Goal: Transaction & Acquisition: Purchase product/service

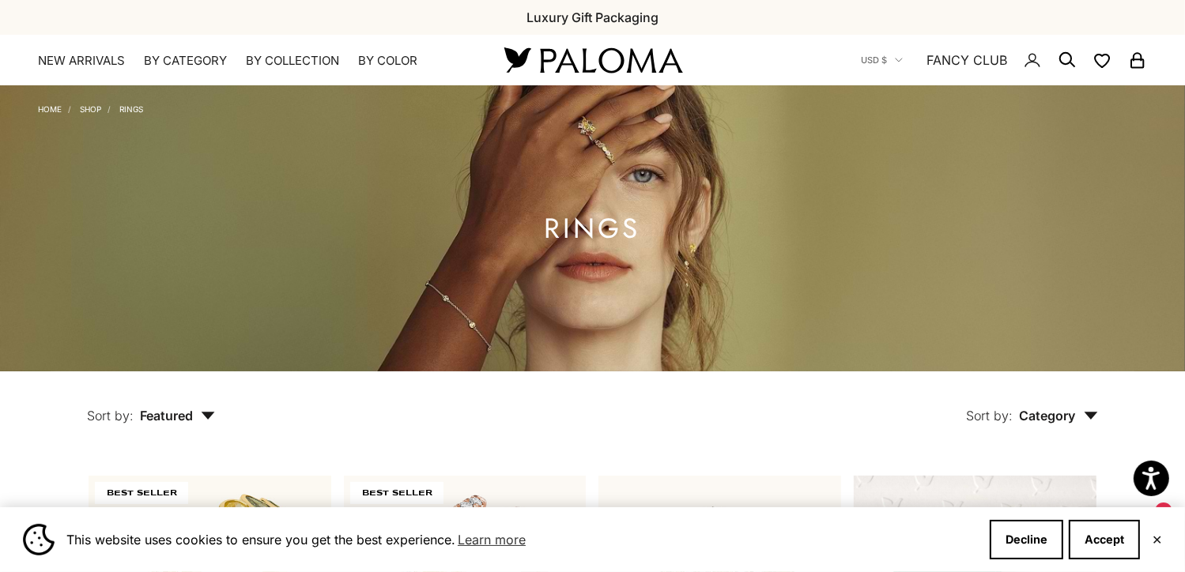
click at [1063, 59] on icon "Secondary navigation" at bounding box center [1066, 60] width 19 height 19
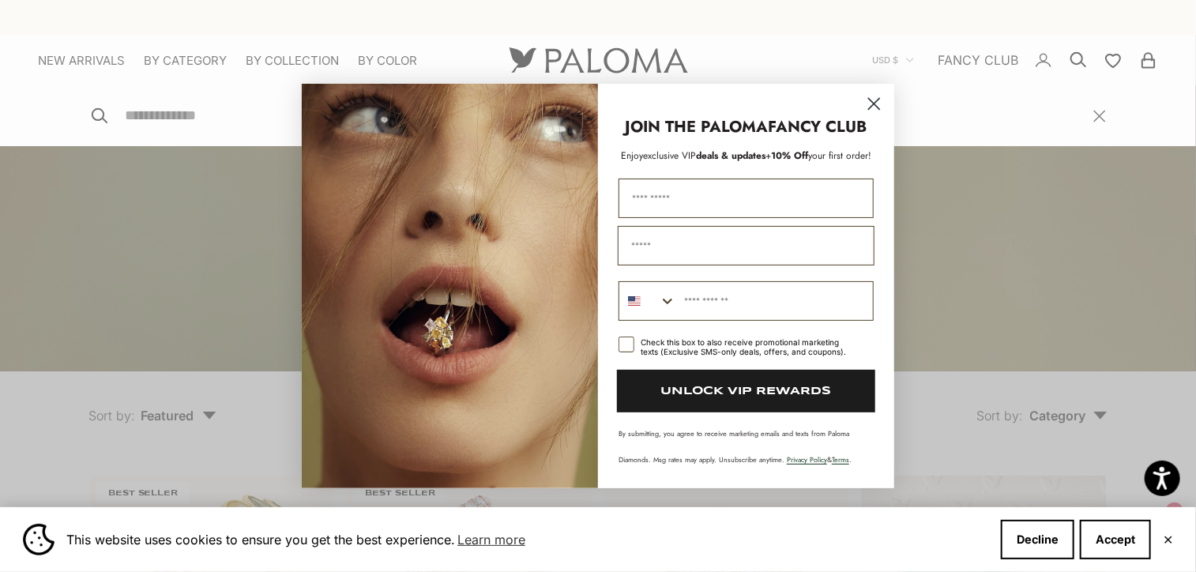
click at [876, 104] on circle "Close dialog" at bounding box center [874, 104] width 26 height 26
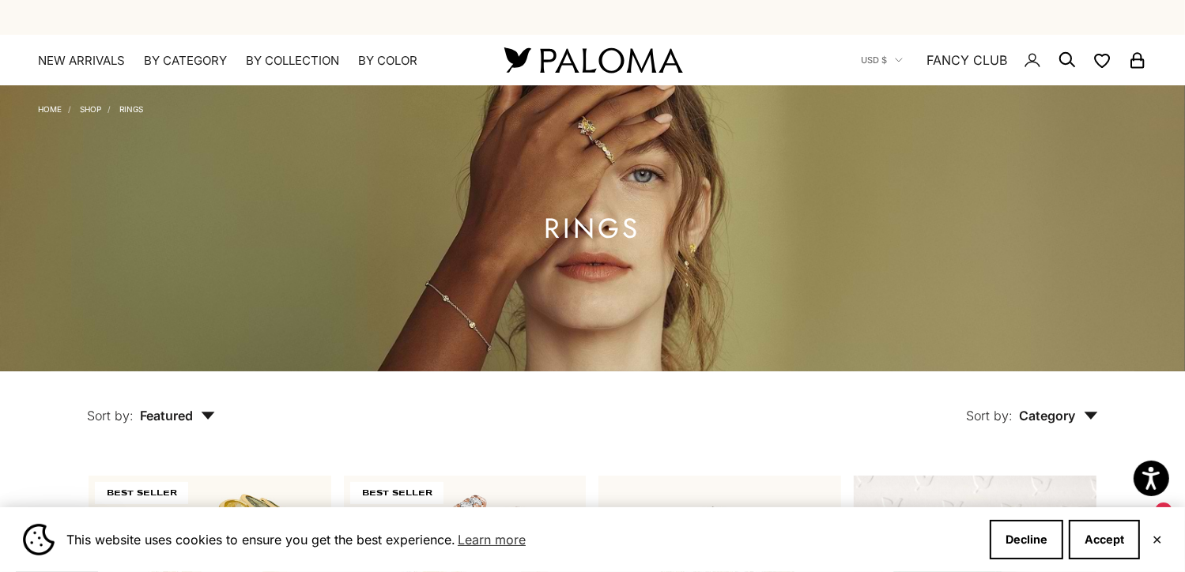
click at [1066, 55] on icon "Secondary navigation" at bounding box center [1066, 60] width 19 height 19
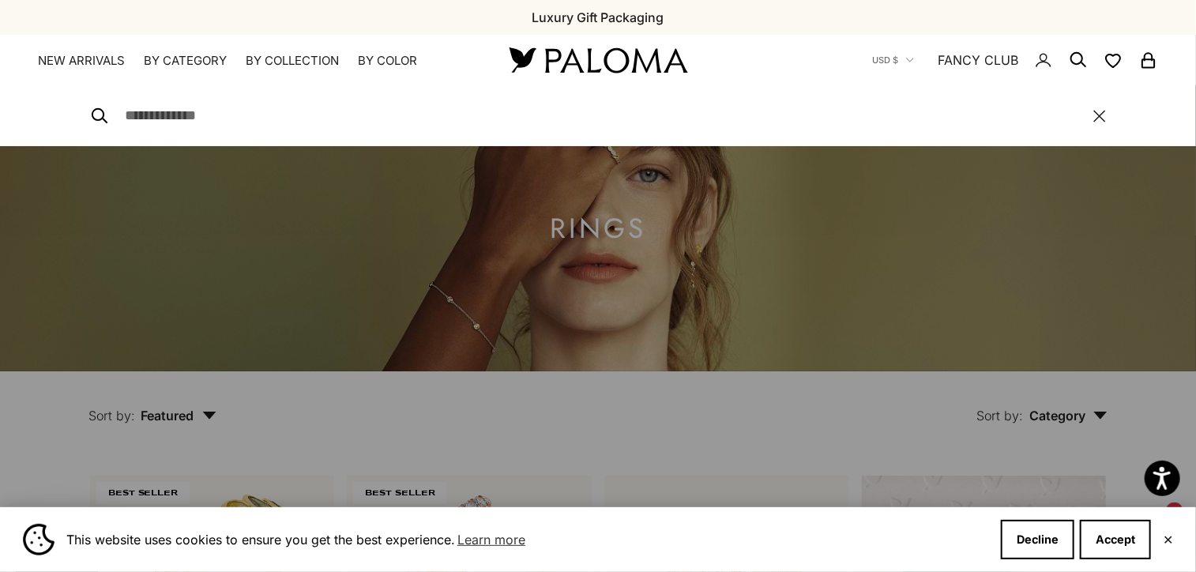
click at [167, 110] on input "Search" at bounding box center [602, 115] width 954 height 23
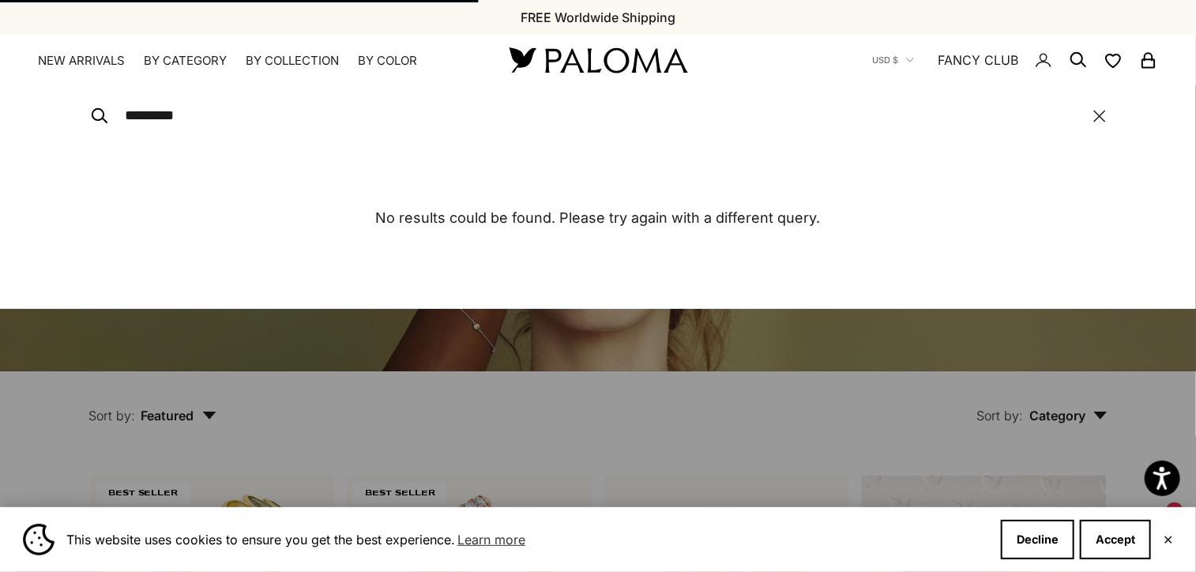
type input "*********"
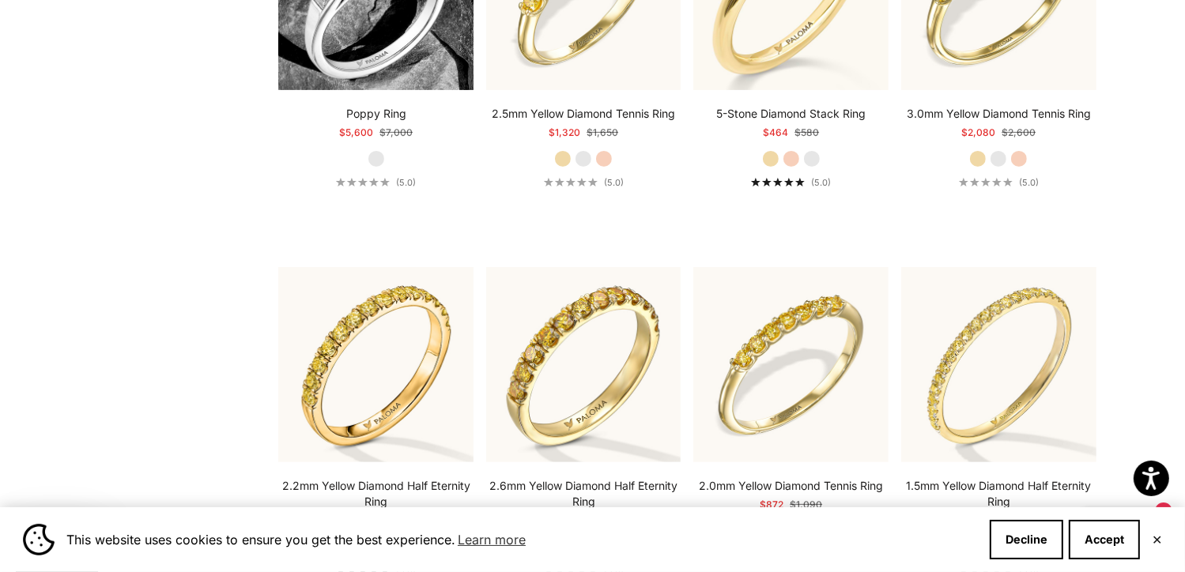
scroll to position [328, 0]
